Goal: Task Accomplishment & Management: Manage account settings

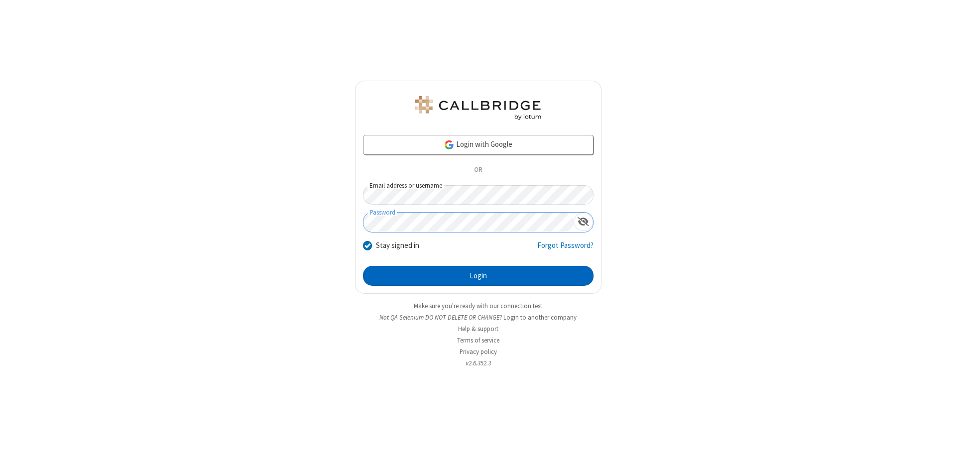
click at [478, 276] on button "Login" at bounding box center [478, 276] width 231 height 20
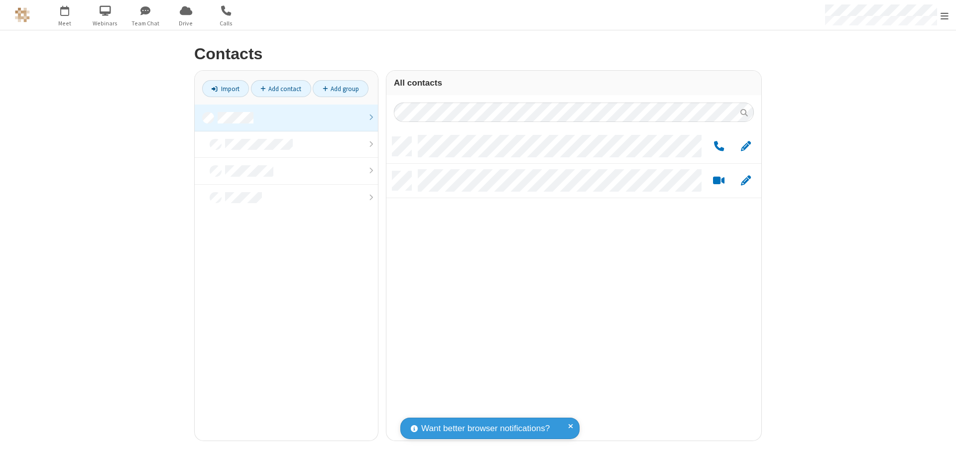
scroll to position [304, 367]
click at [286, 118] on link at bounding box center [286, 118] width 183 height 27
click at [746, 146] on span "Edit" at bounding box center [746, 146] width 10 height 12
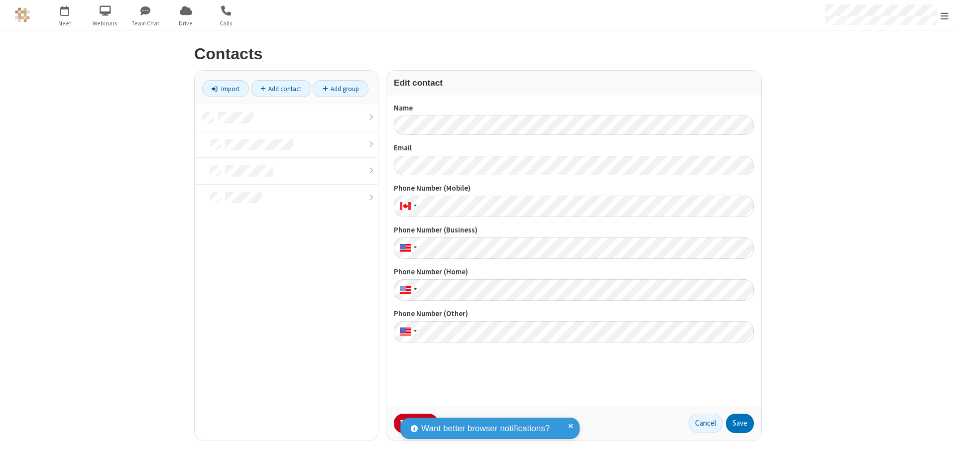
click at [0, 0] on button "No Thanks" at bounding box center [0, 0] width 0 height 0
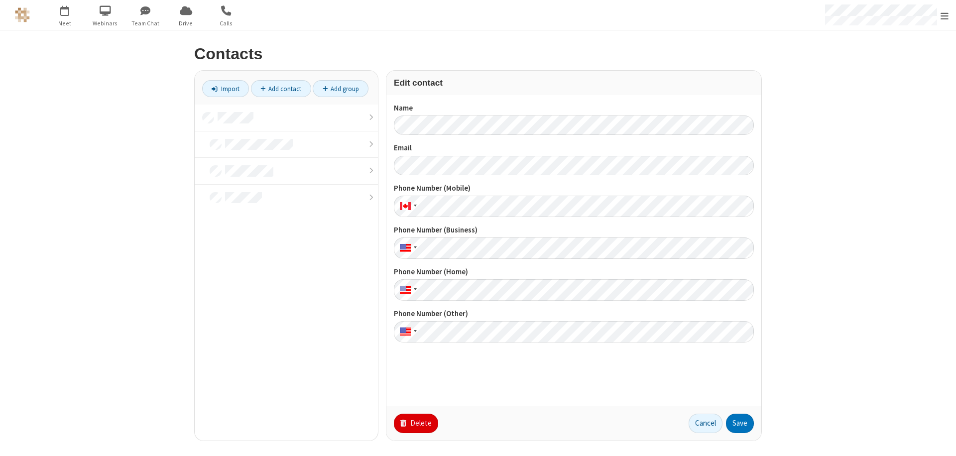
click at [415, 423] on button "Delete" at bounding box center [416, 424] width 44 height 20
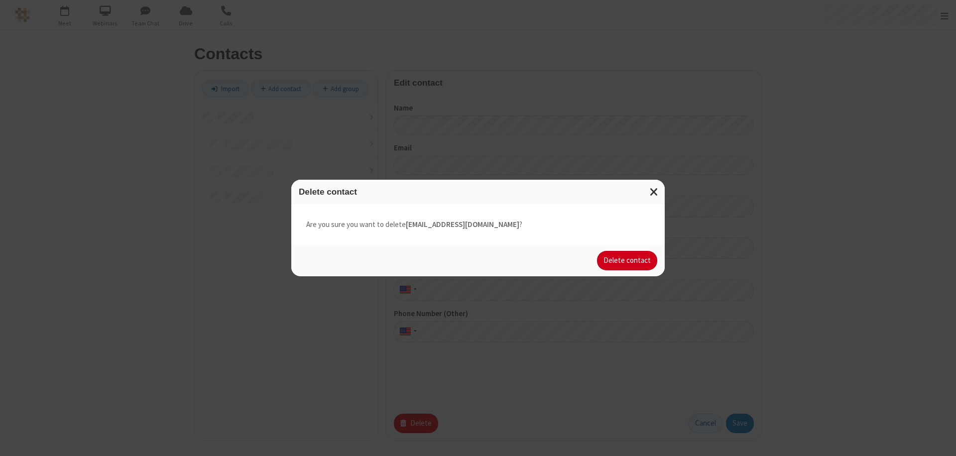
click at [628, 260] on button "Delete contact" at bounding box center [627, 261] width 60 height 20
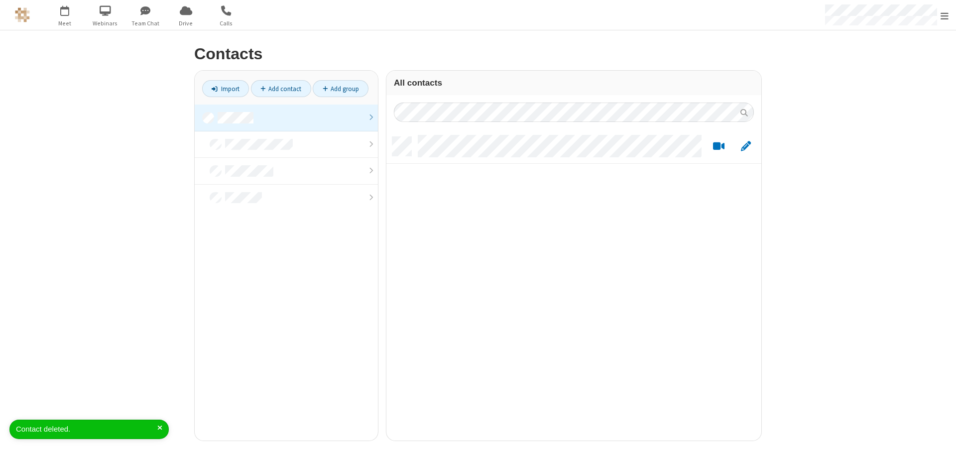
scroll to position [304, 367]
